Goal: Check status: Check status

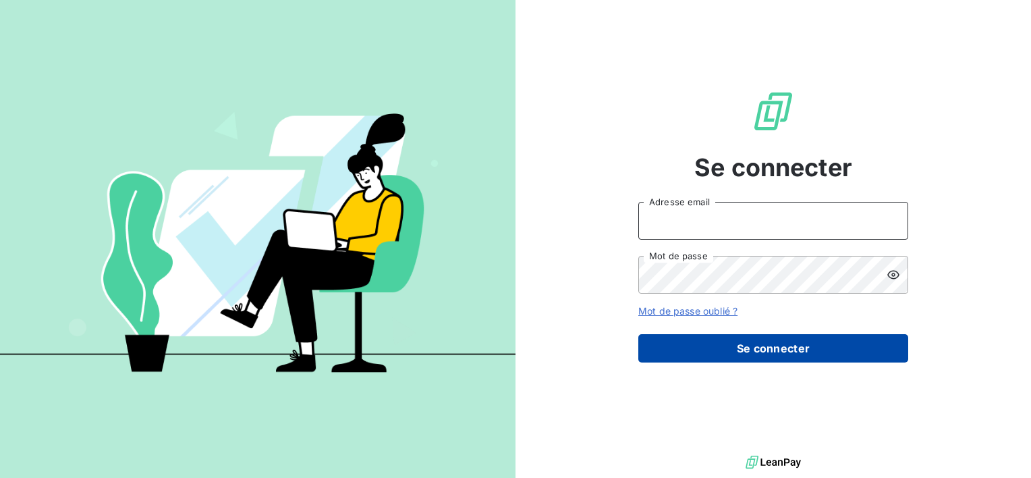
type input "[EMAIL_ADDRESS][DOMAIN_NAME]"
click at [751, 345] on button "Se connecter" at bounding box center [773, 348] width 270 height 28
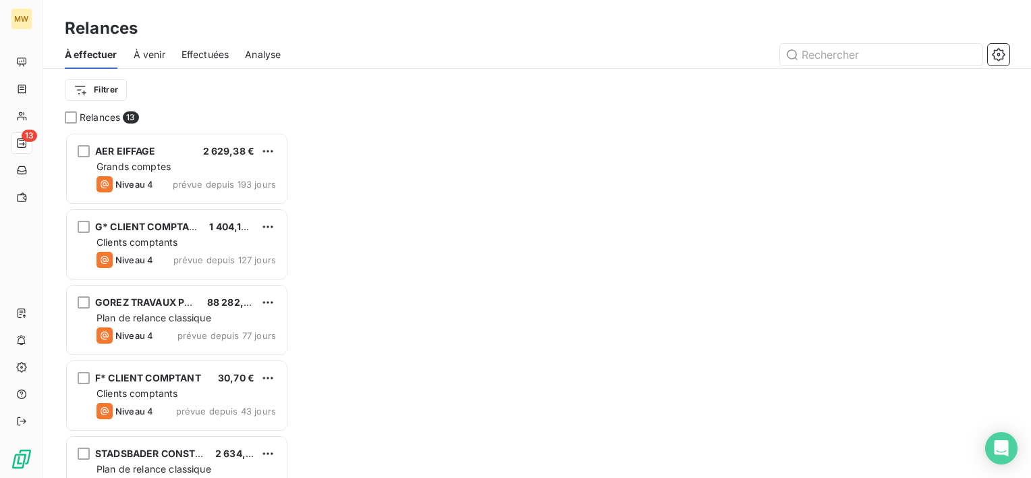
scroll to position [335, 213]
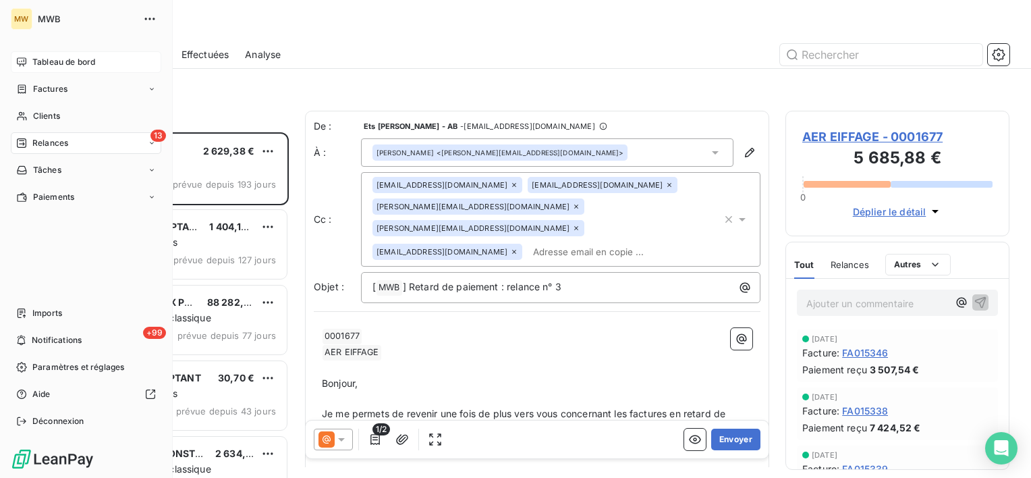
click at [30, 62] on div "Tableau de bord" at bounding box center [86, 62] width 150 height 22
